Goal: Communication & Community: Share content

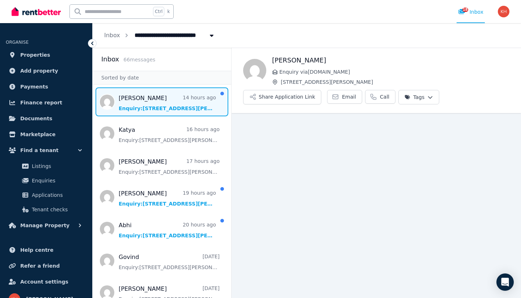
click at [165, 105] on span "Message list" at bounding box center [162, 102] width 139 height 29
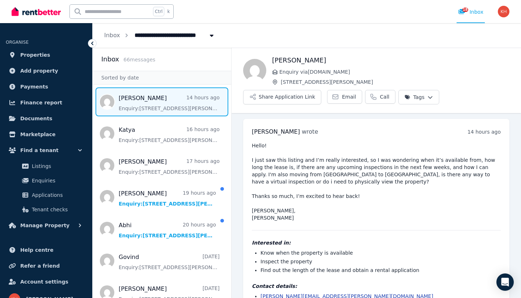
scroll to position [25, 0]
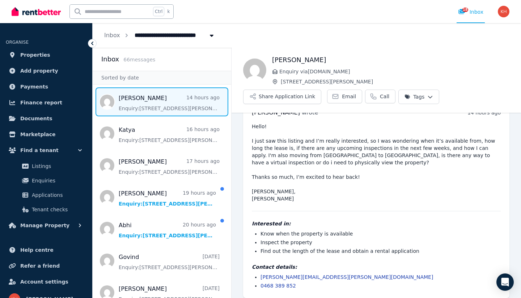
click at [165, 105] on span "Message list" at bounding box center [162, 102] width 139 height 29
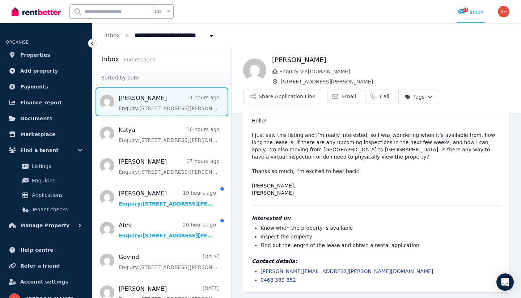
click at [287, 101] on button "Share Application Link" at bounding box center [282, 97] width 78 height 14
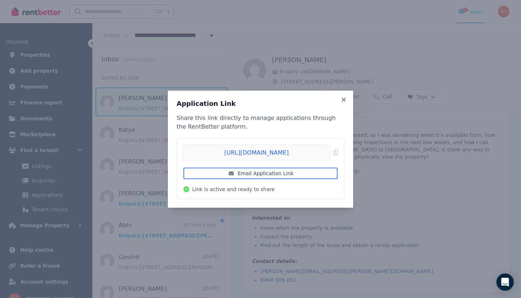
click at [260, 174] on link "Email Application Link" at bounding box center [261, 173] width 156 height 13
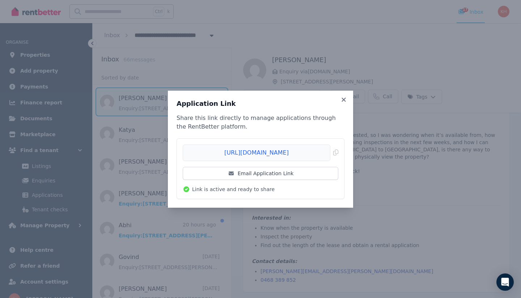
click at [345, 100] on icon at bounding box center [343, 100] width 4 height 4
